Goal: Information Seeking & Learning: Find specific fact

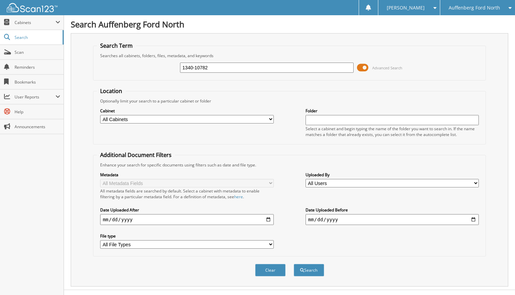
type input "1340-10782"
click at [294, 264] on button "Search" at bounding box center [309, 270] width 30 height 13
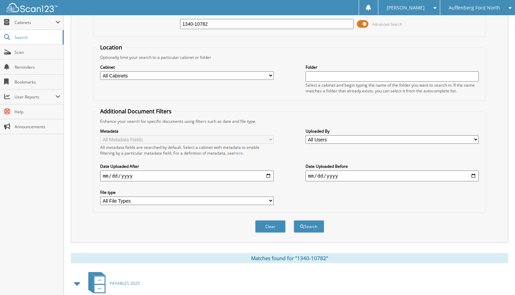
scroll to position [121, 0]
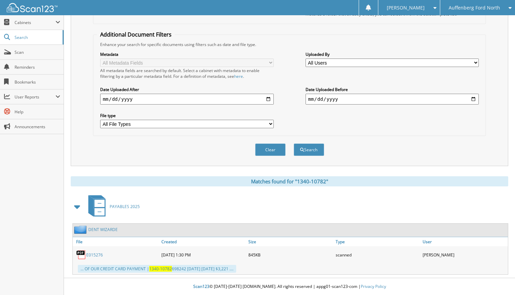
click at [97, 255] on link "E015276" at bounding box center [94, 255] width 17 height 6
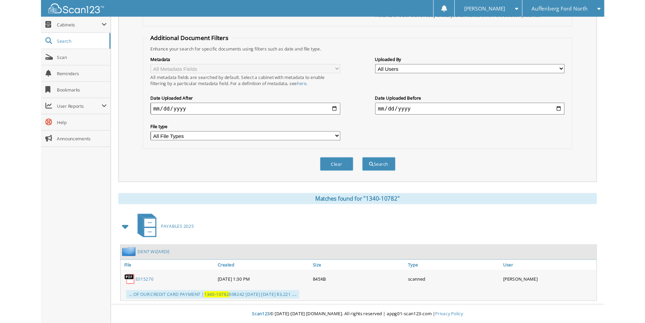
scroll to position [93, 0]
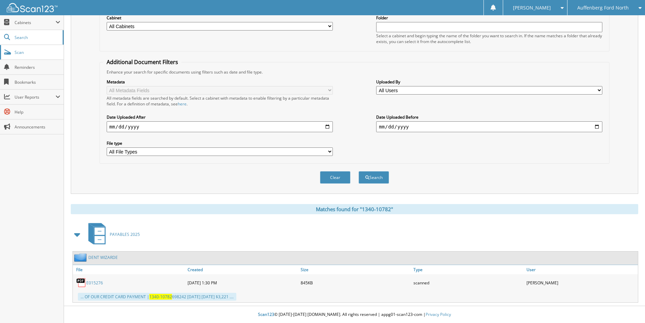
click at [28, 51] on span "Scan" at bounding box center [38, 52] width 46 height 6
